Goal: Register for event/course

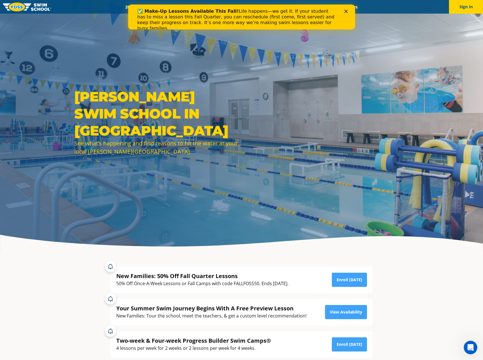
drag, startPoint x: 345, startPoint y: 11, endPoint x: 228, endPoint y: 23, distance: 117.8
click at [228, 23] on div "✅ Make-Up Lessons Available This Fall! Life happens—we get it. If your student …" at bounding box center [241, 20] width 227 height 26
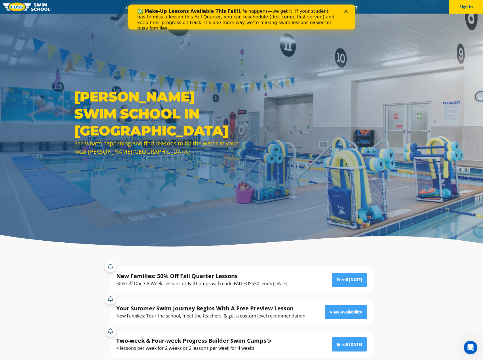
click at [346, 8] on div "✅ Make-Up Lessons Available This Fall! Life happens—we get it. If your student …" at bounding box center [241, 20] width 209 height 26
click at [344, 13] on div "✅ Make-Up Lessons Available This Fall! Life happens—we get it. If your student …" at bounding box center [241, 20] width 209 height 26
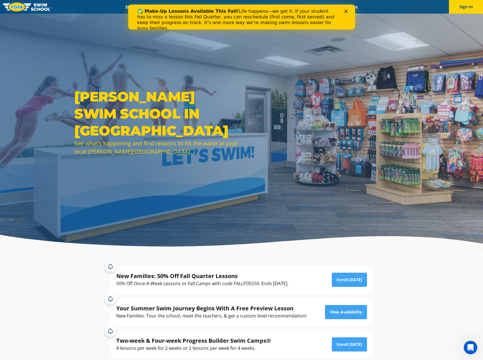
click at [347, 10] on polygon "Close" at bounding box center [345, 11] width 3 height 3
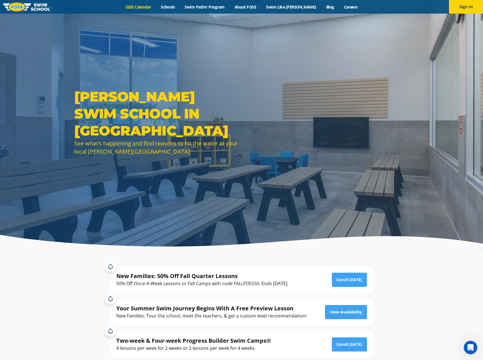
click at [149, 7] on link "2025 Calendar" at bounding box center [138, 6] width 35 height 5
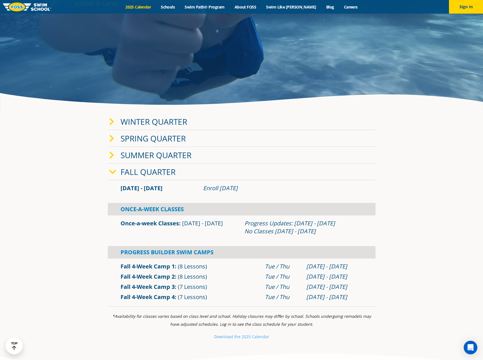
click at [167, 278] on link "Fall 4-Week Camp 2" at bounding box center [148, 277] width 54 height 8
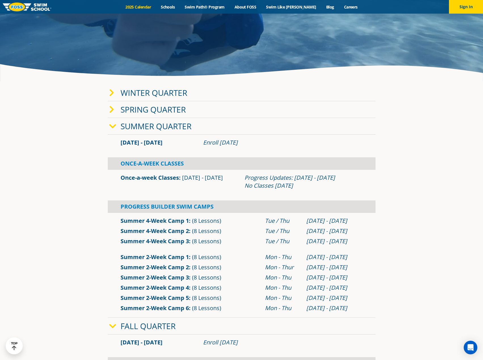
scroll to position [170, 0]
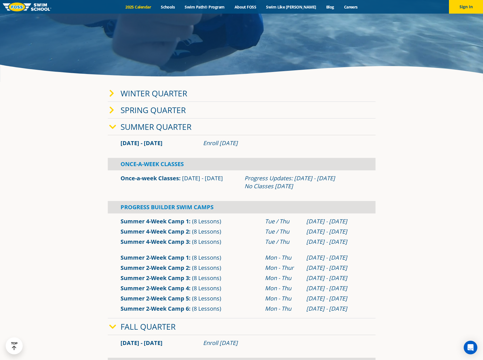
click at [109, 125] on icon at bounding box center [112, 127] width 7 height 8
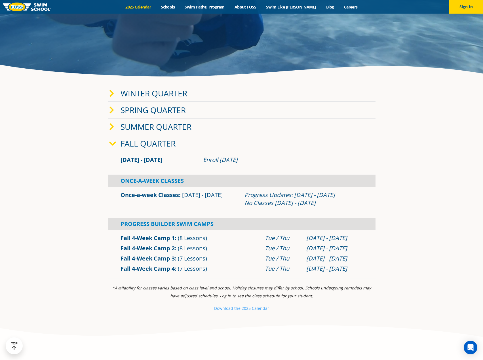
click at [77, 156] on section "Winter Quarter Jan 2 - Mar 12 Enroll Nov 12, 2024 Once-A-Week Classes" at bounding box center [242, 181] width 341 height 199
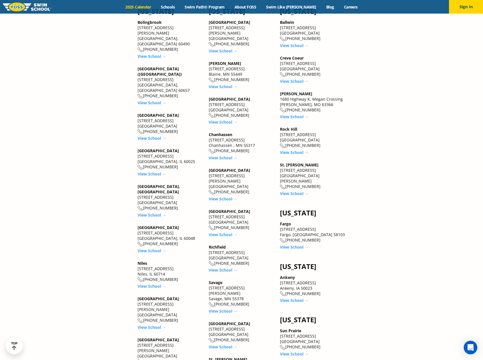
scroll to position [653, 0]
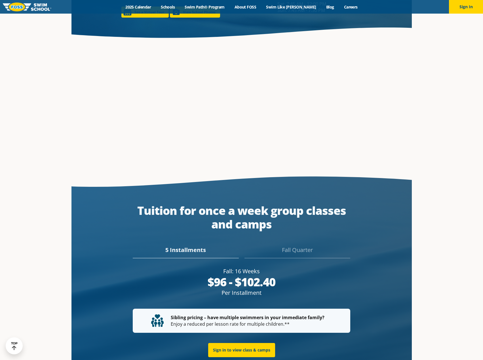
scroll to position [1006, 0]
click at [294, 246] on div "Fall Quarter" at bounding box center [298, 252] width 106 height 12
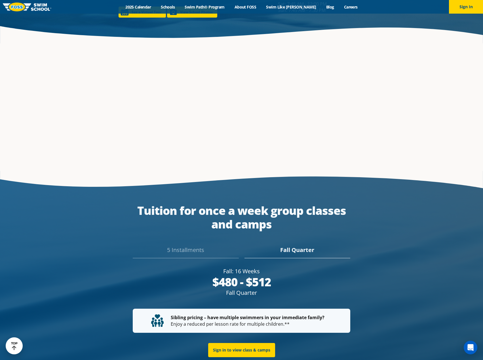
scroll to position [998, 0]
